Goal: Information Seeking & Learning: Learn about a topic

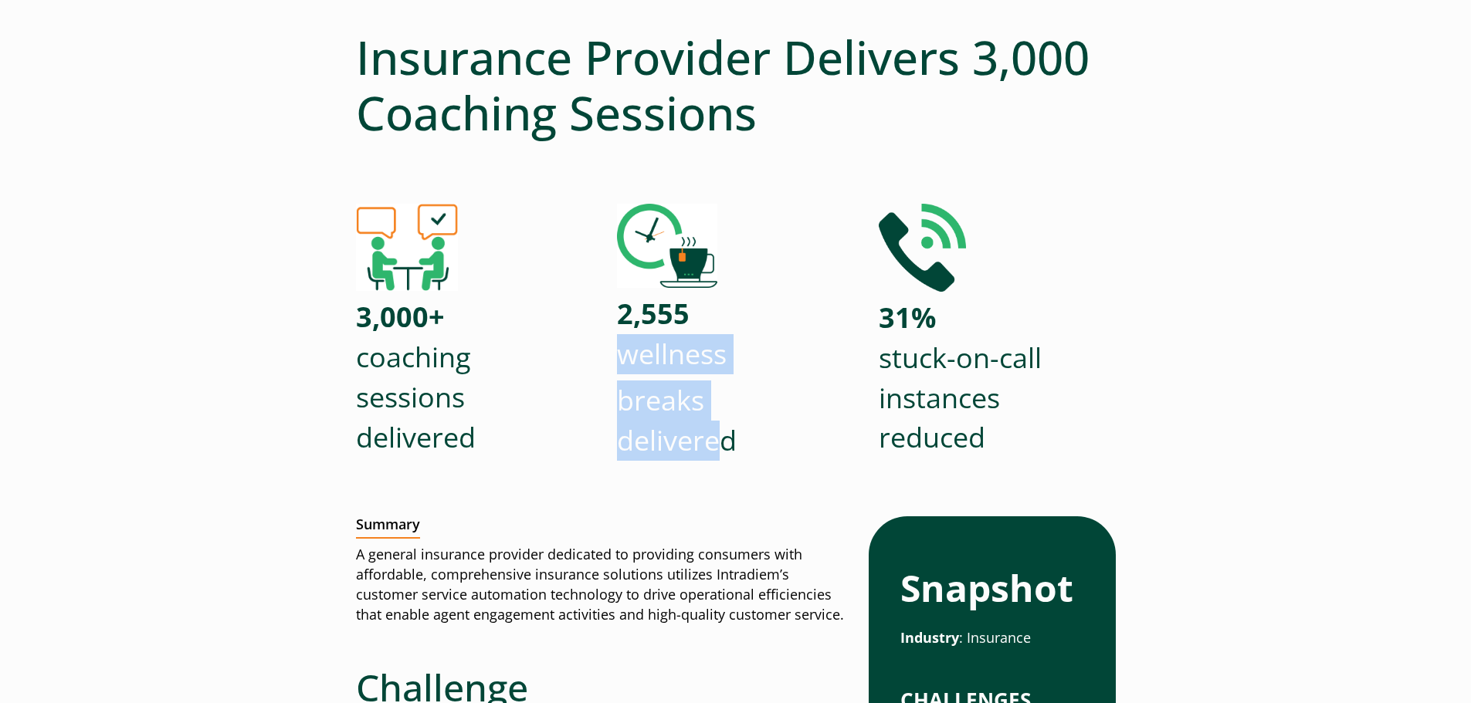
drag, startPoint x: 624, startPoint y: 352, endPoint x: 722, endPoint y: 450, distance: 138.6
click at [722, 450] on div "2,555 wellness breaks delivered" at bounding box center [735, 349] width 237 height 291
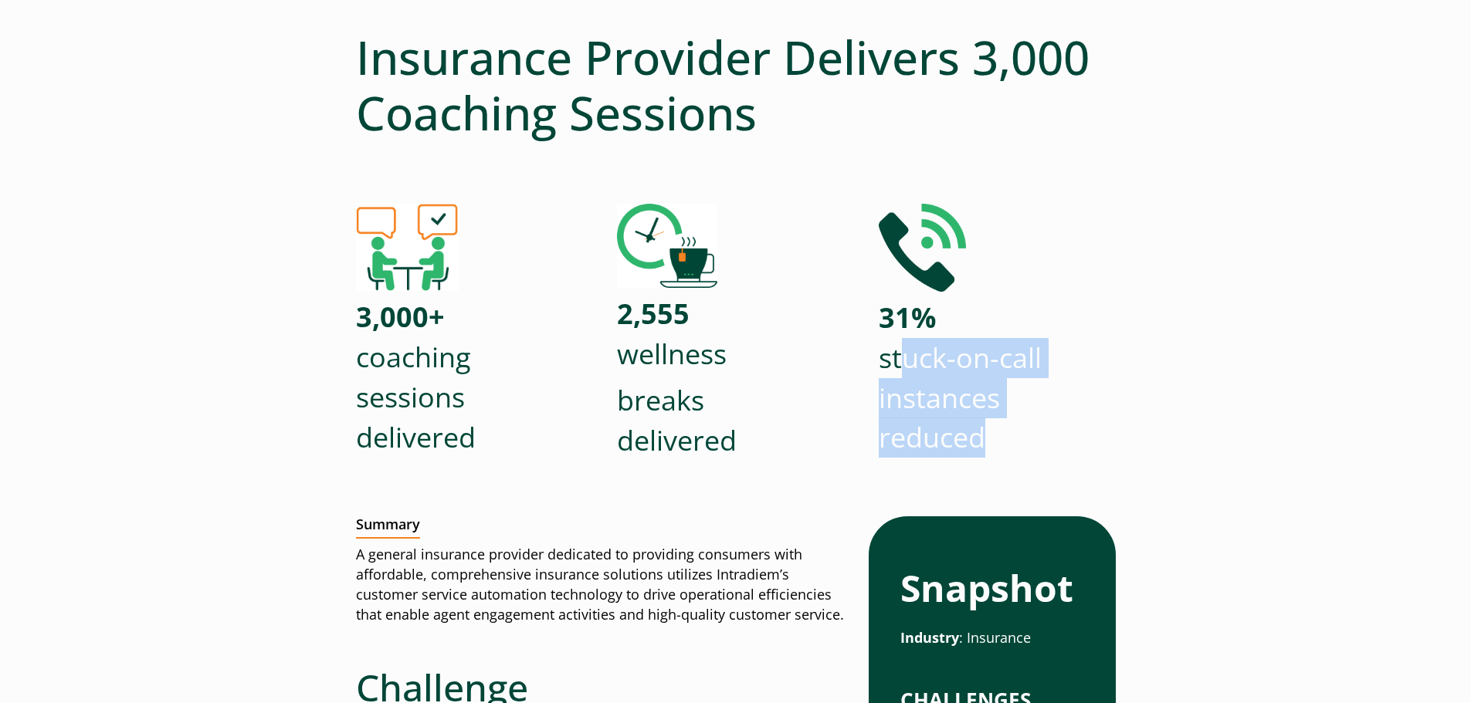
drag, startPoint x: 902, startPoint y: 357, endPoint x: 1015, endPoint y: 445, distance: 142.5
click at [1015, 445] on p "31% stuck-on-call instances reduced" at bounding box center [996, 378] width 237 height 160
click at [994, 358] on p "31% stuck-on-call instances reduced" at bounding box center [996, 378] width 237 height 160
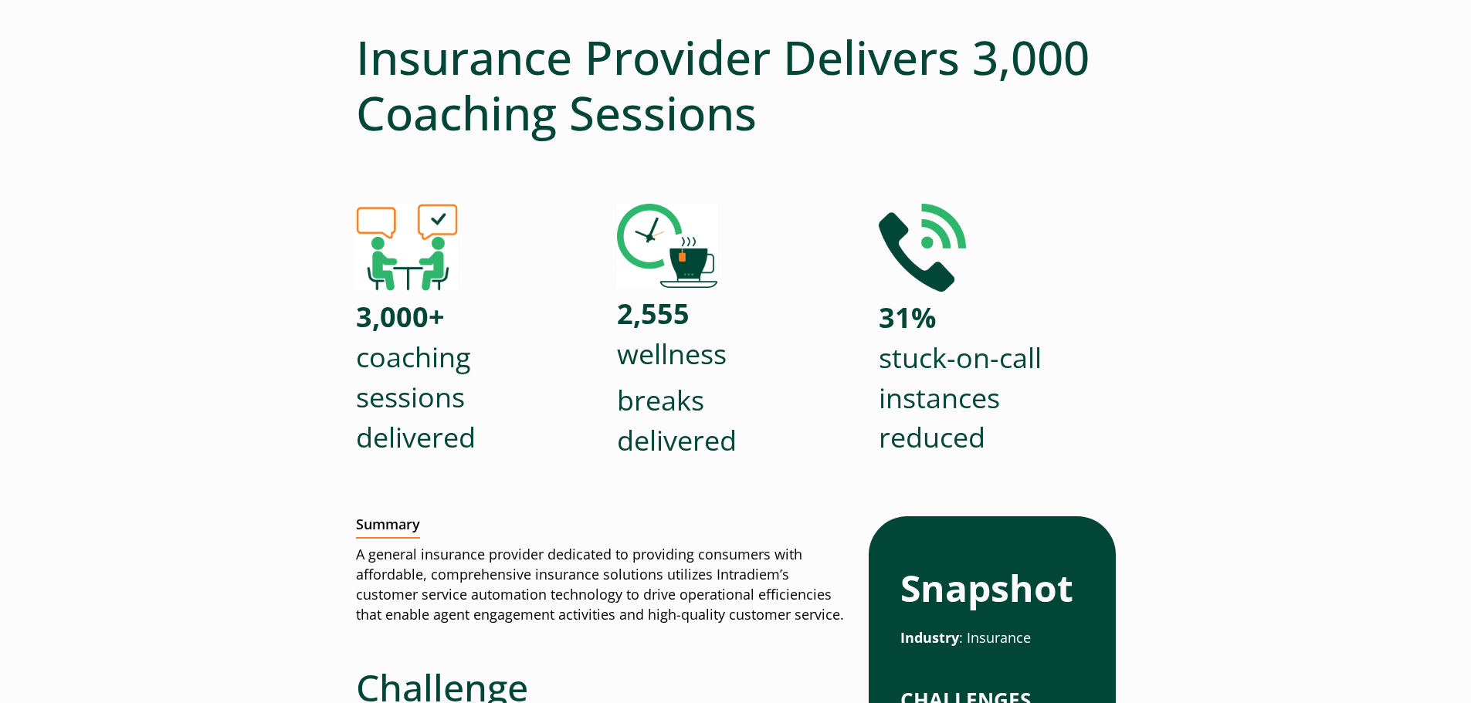
scroll to position [0, 0]
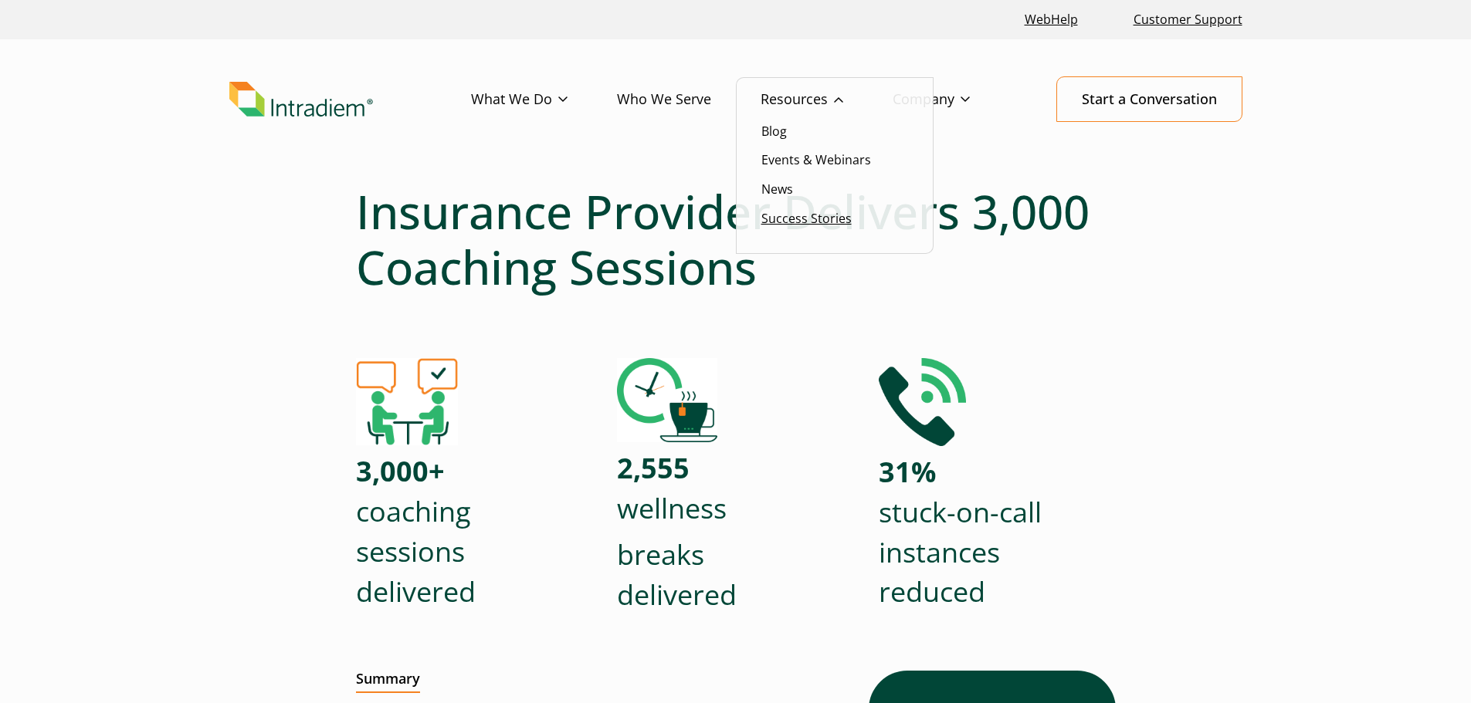
click at [811, 210] on link "Success Stories" at bounding box center [806, 218] width 90 height 17
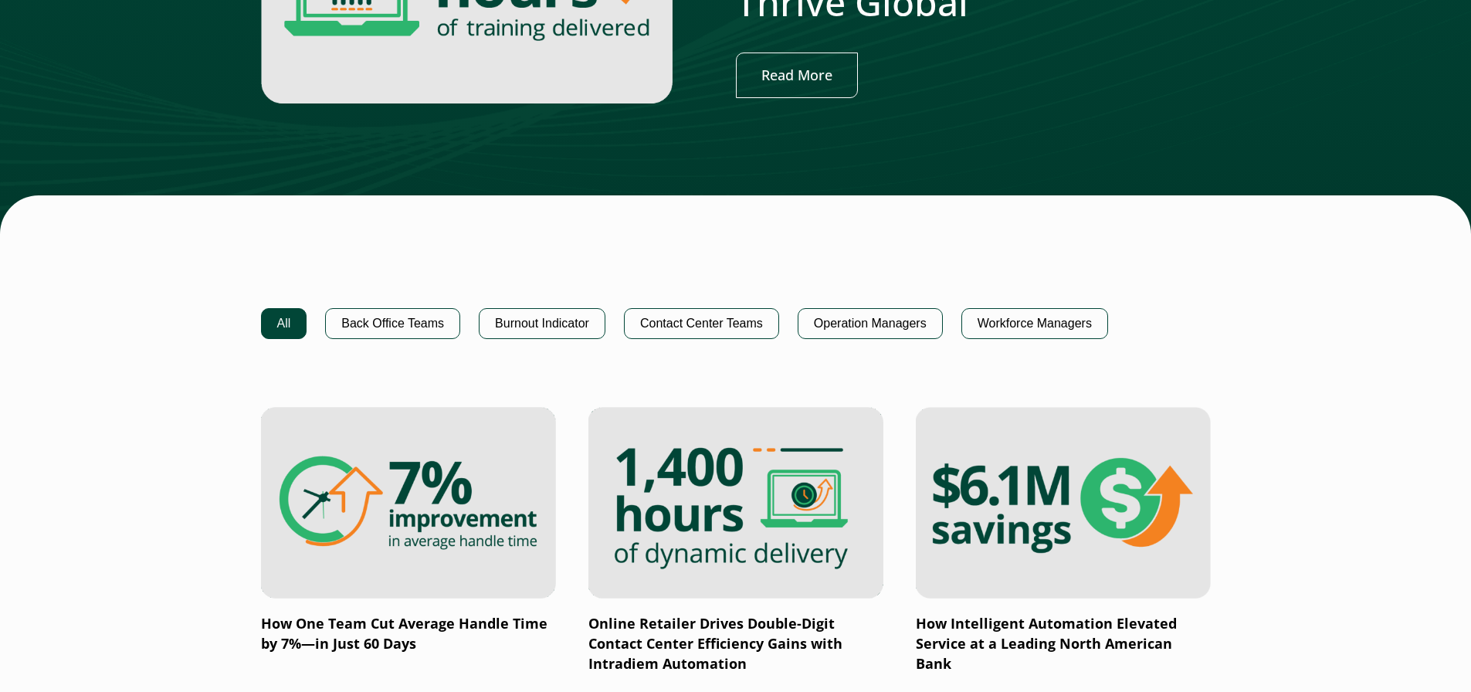
scroll to position [849, 0]
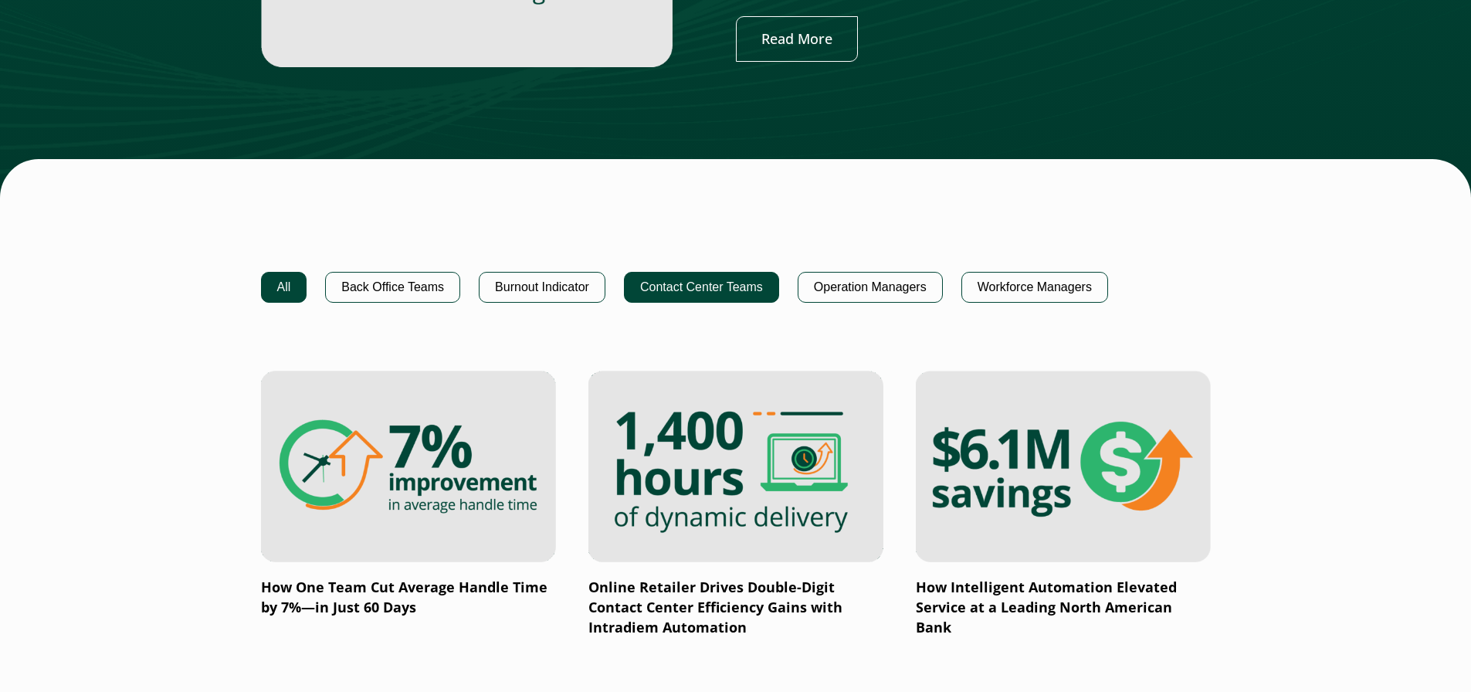
click at [694, 298] on button "Contact Center Teams" at bounding box center [701, 287] width 155 height 31
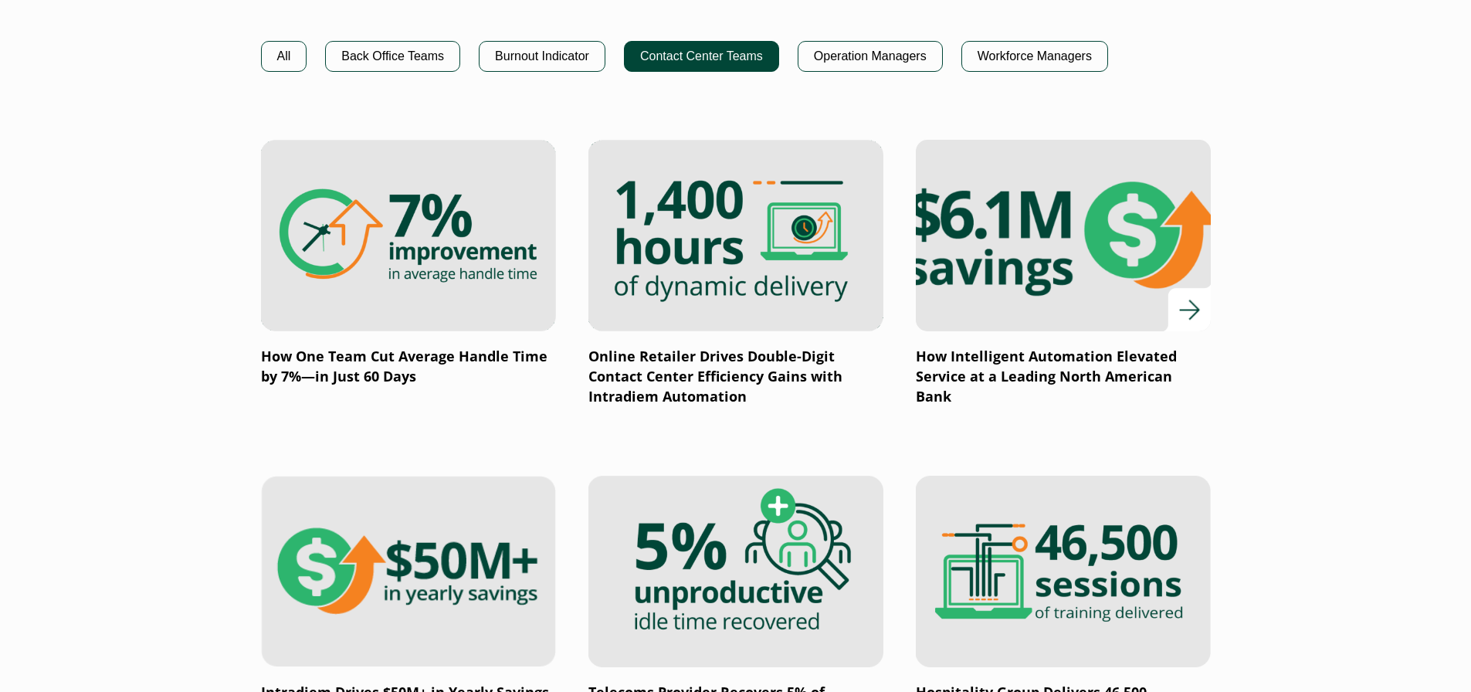
scroll to position [1081, 0]
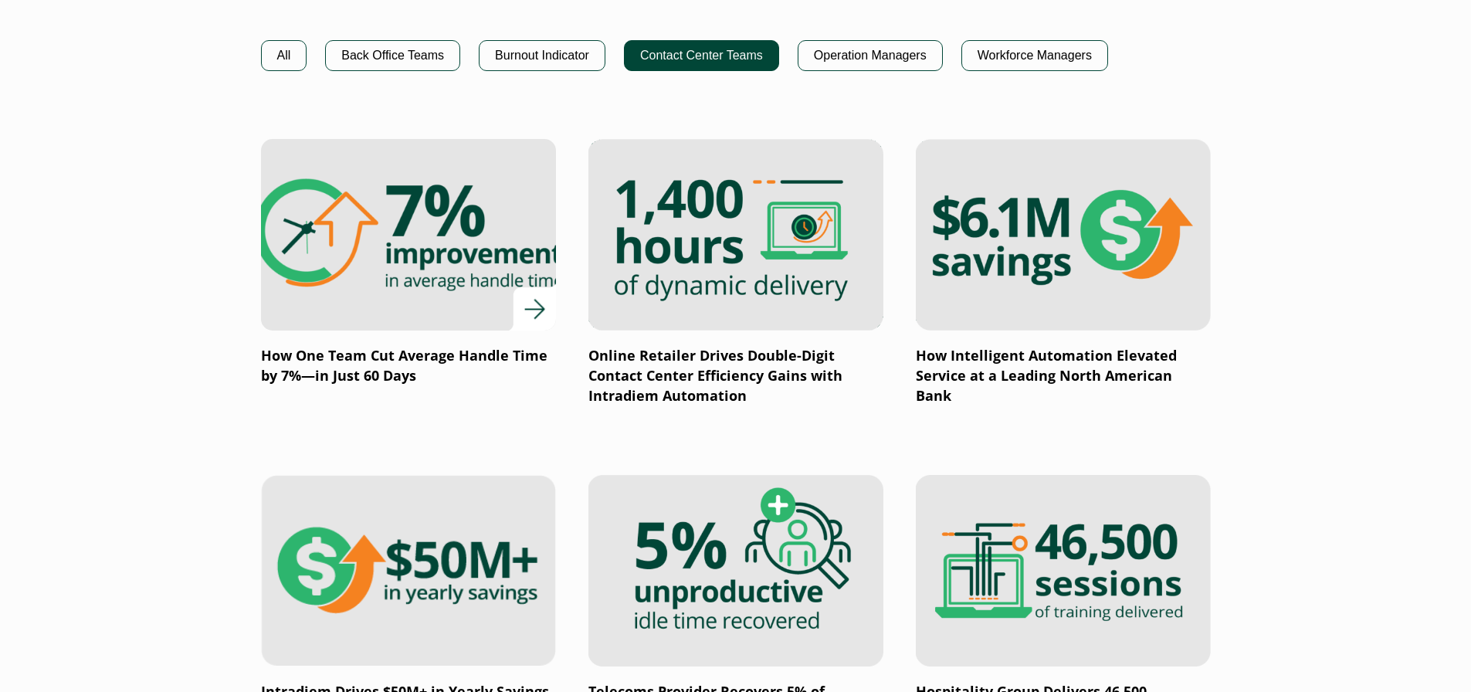
click at [400, 222] on img at bounding box center [408, 235] width 354 height 230
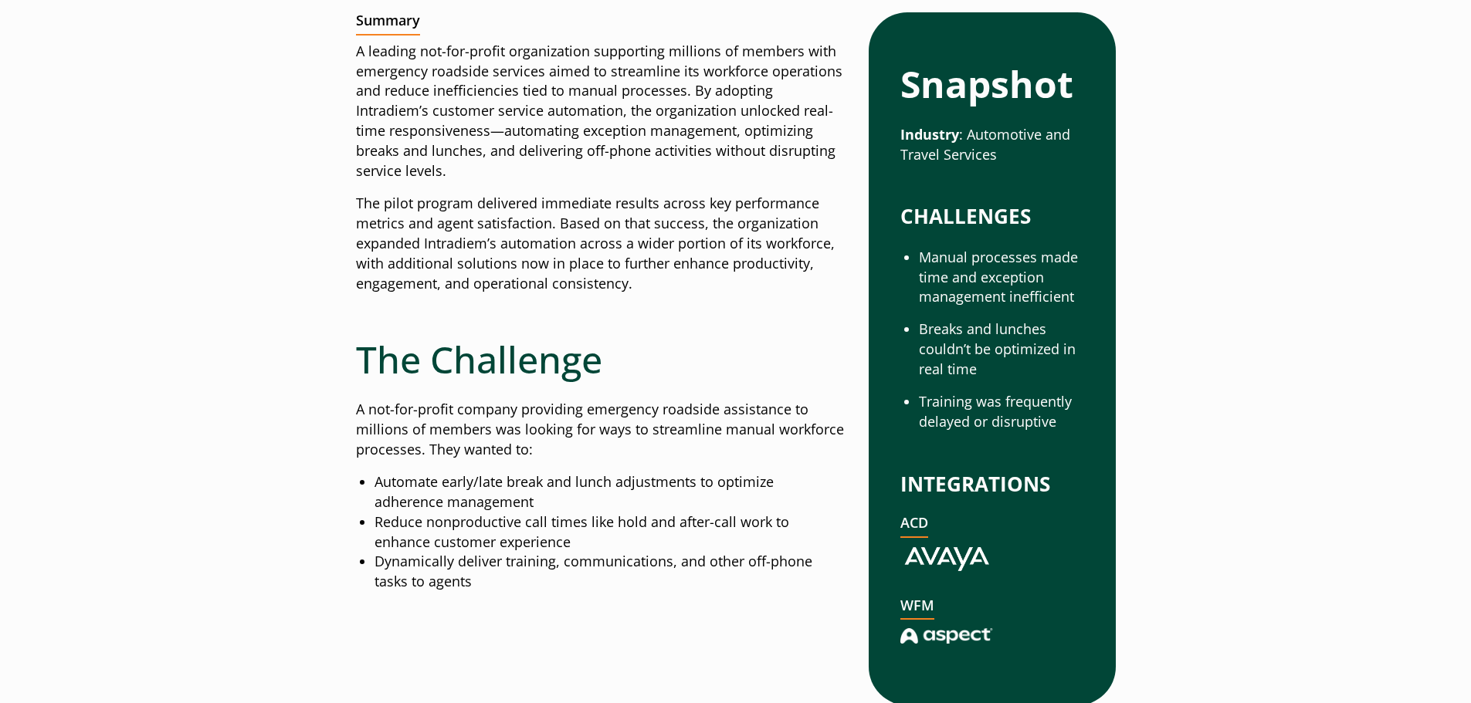
scroll to position [695, 0]
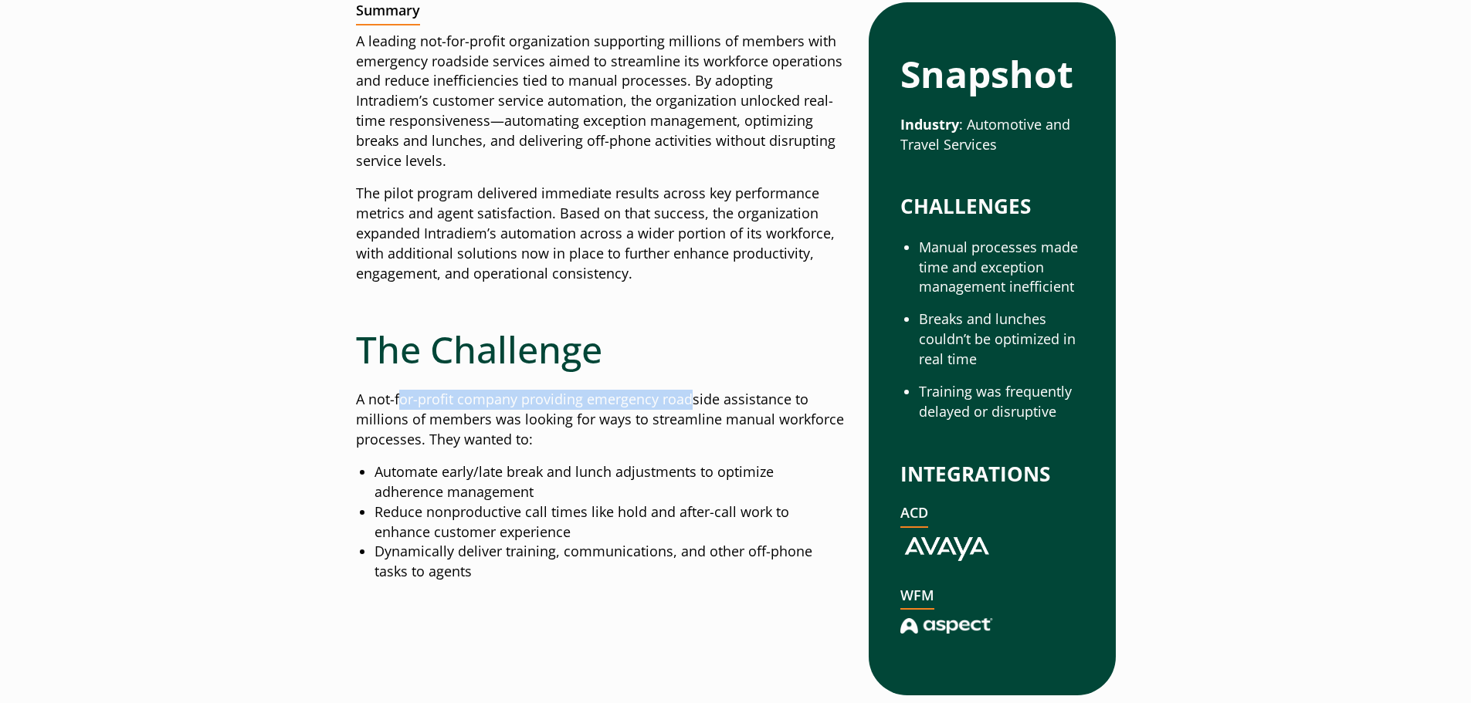
drag, startPoint x: 398, startPoint y: 397, endPoint x: 686, endPoint y: 405, distance: 288.8
click at [686, 405] on p "A not-for-profit company providing emergency roadside assistance to millions of…" at bounding box center [600, 420] width 489 height 60
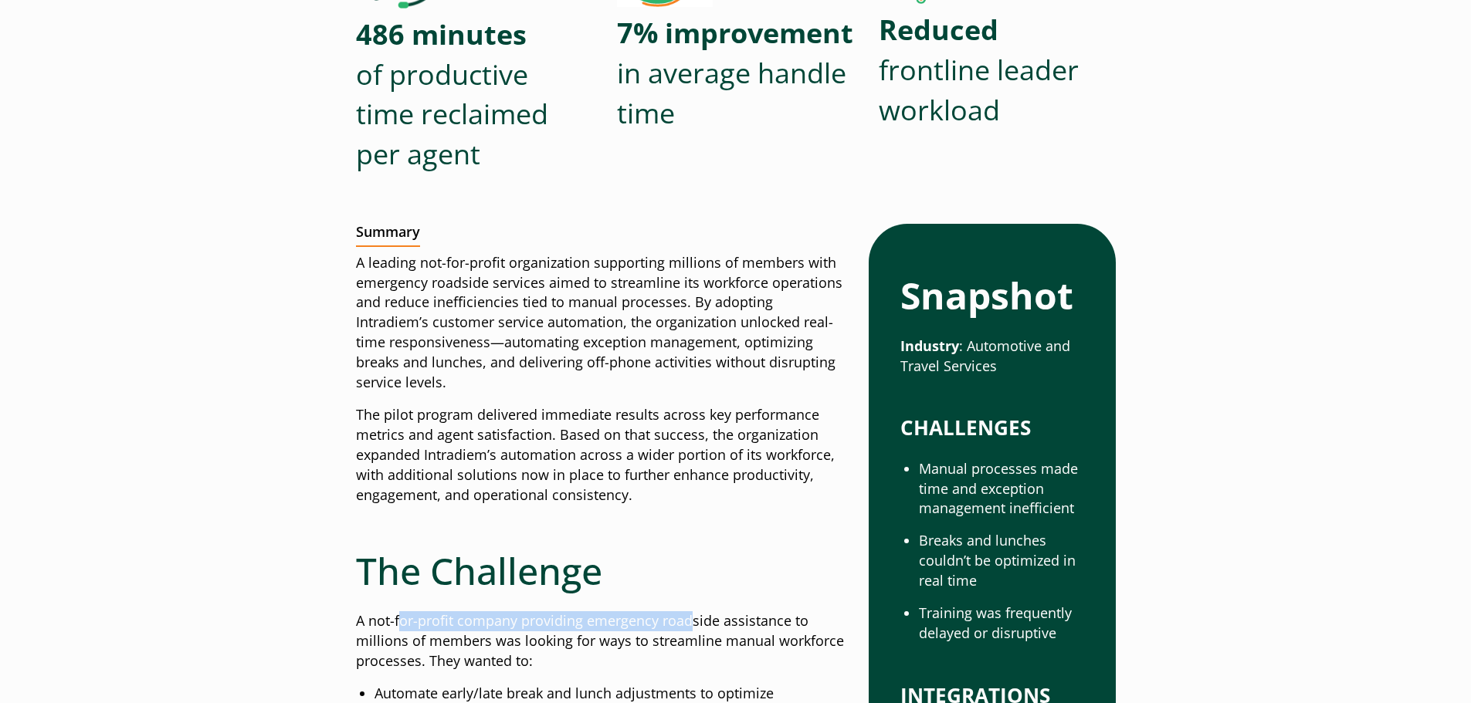
scroll to position [463, 0]
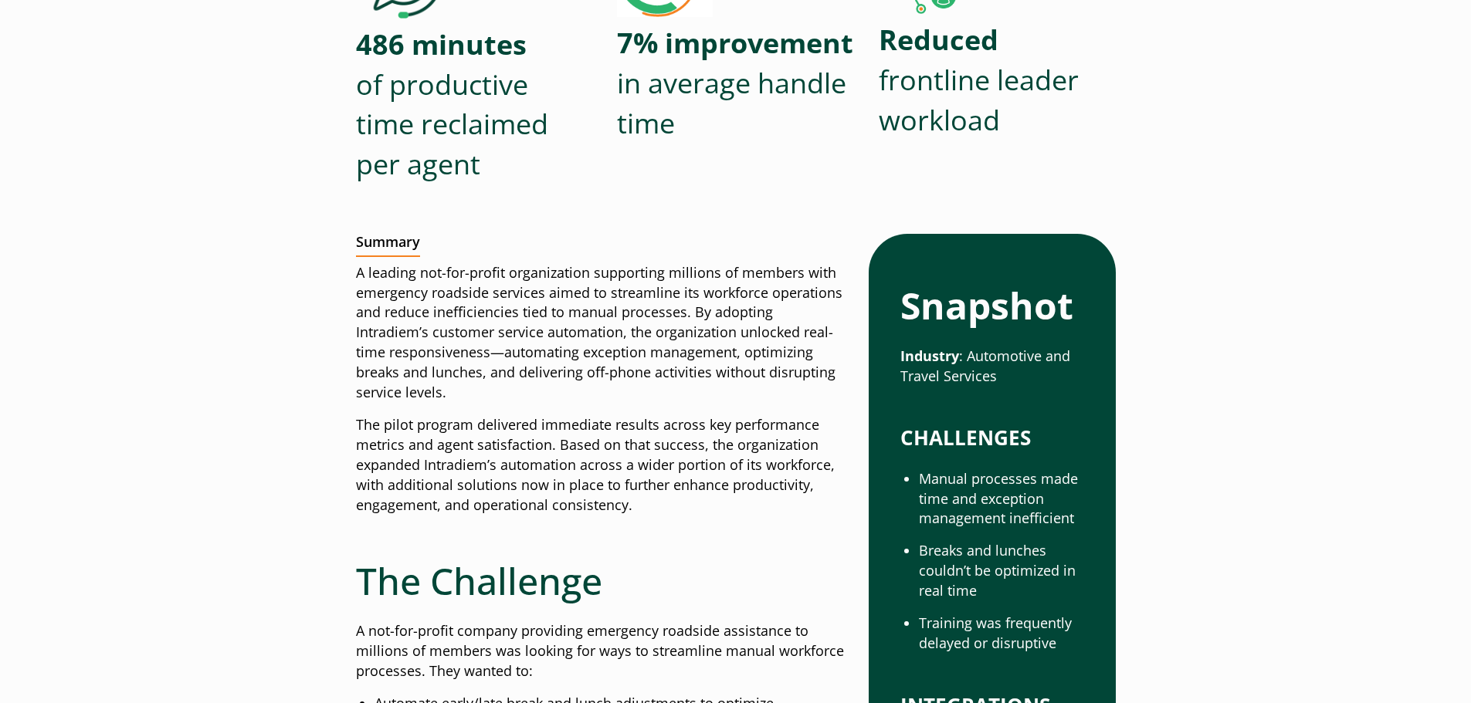
click at [391, 625] on p "A not-for-profit company providing emergency roadside assistance to millions of…" at bounding box center [600, 651] width 489 height 60
